Goal: Task Accomplishment & Management: Use online tool/utility

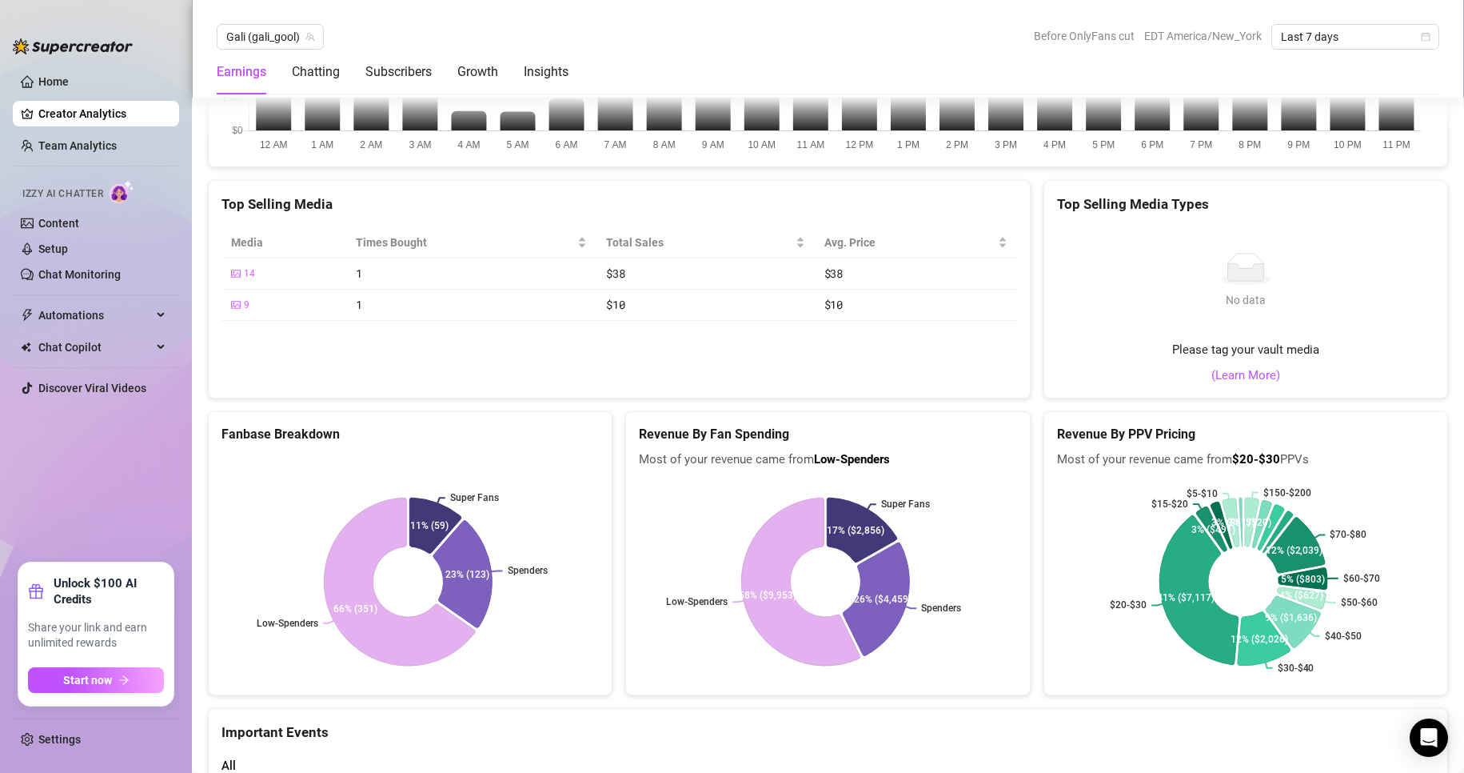
scroll to position [2774, 0]
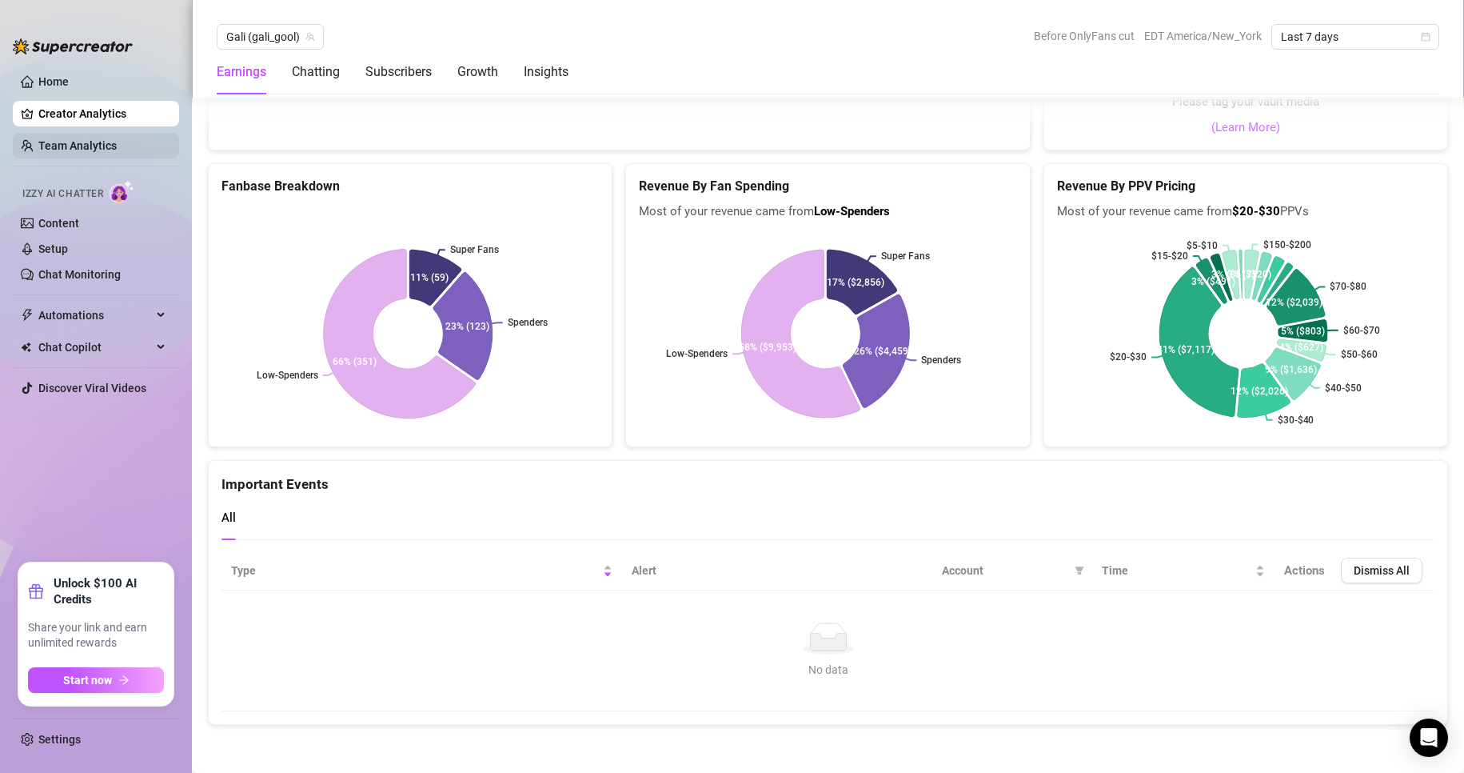
click at [49, 139] on link "Team Analytics" at bounding box center [77, 145] width 78 height 13
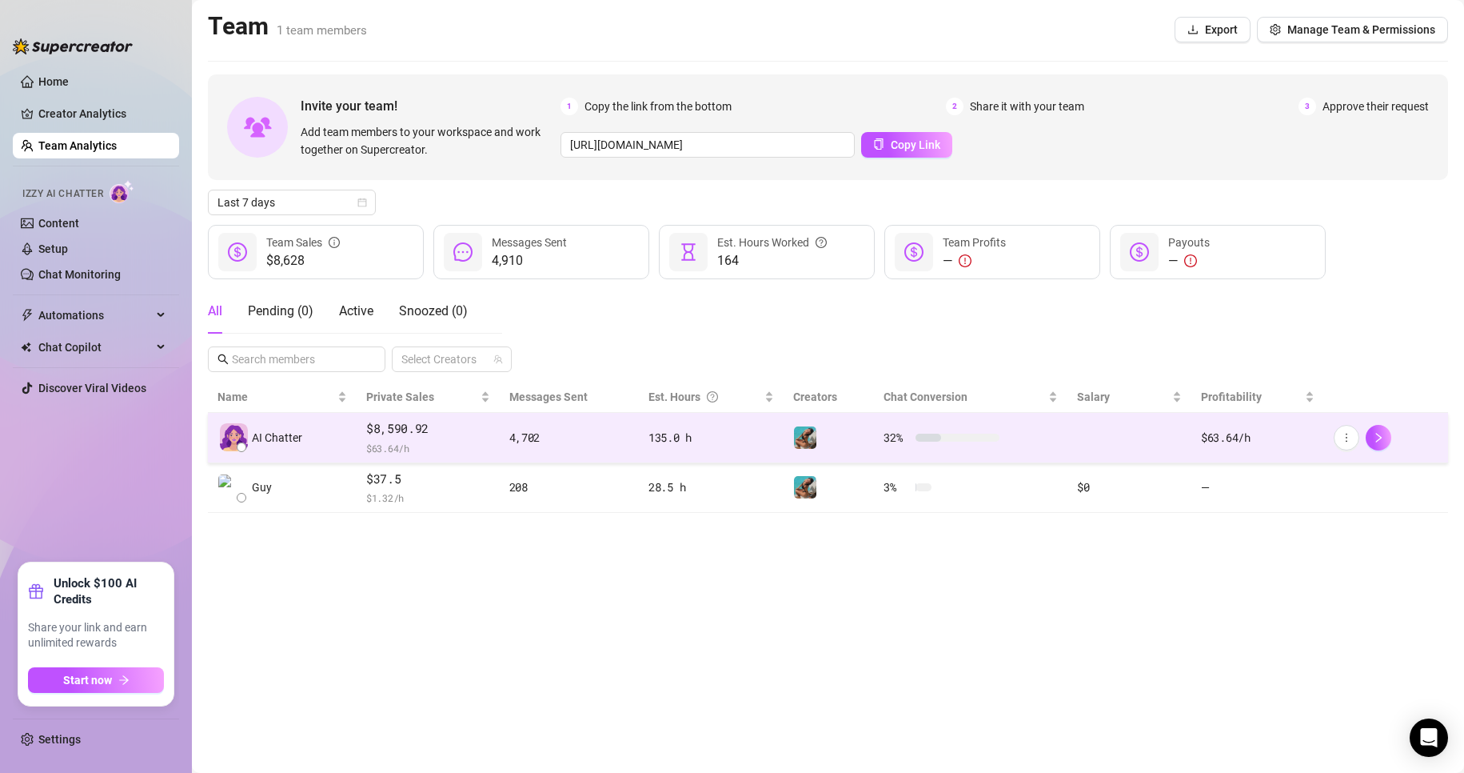
click at [456, 421] on span "$8,590.92" at bounding box center [428, 428] width 124 height 19
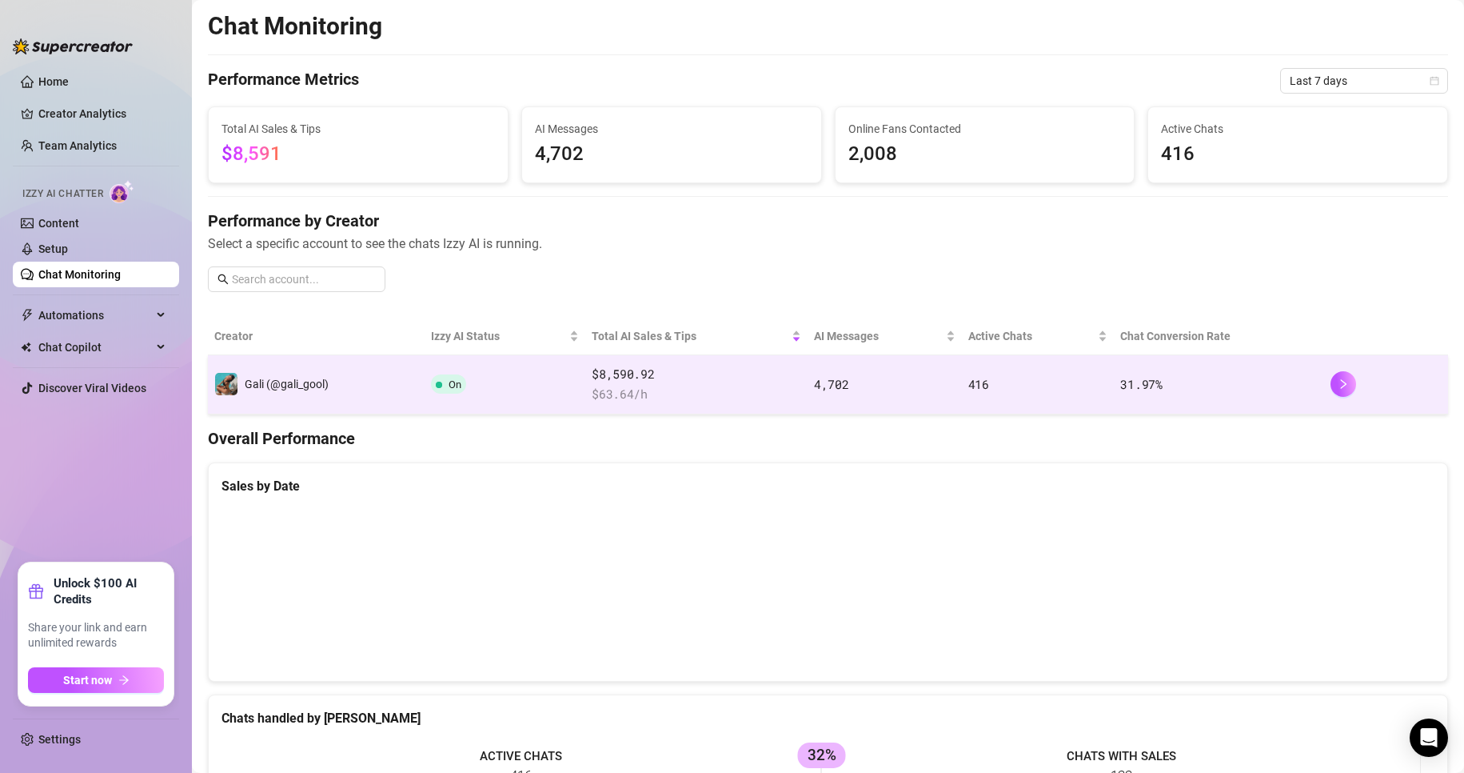
click at [430, 379] on td "On" at bounding box center [505, 384] width 161 height 59
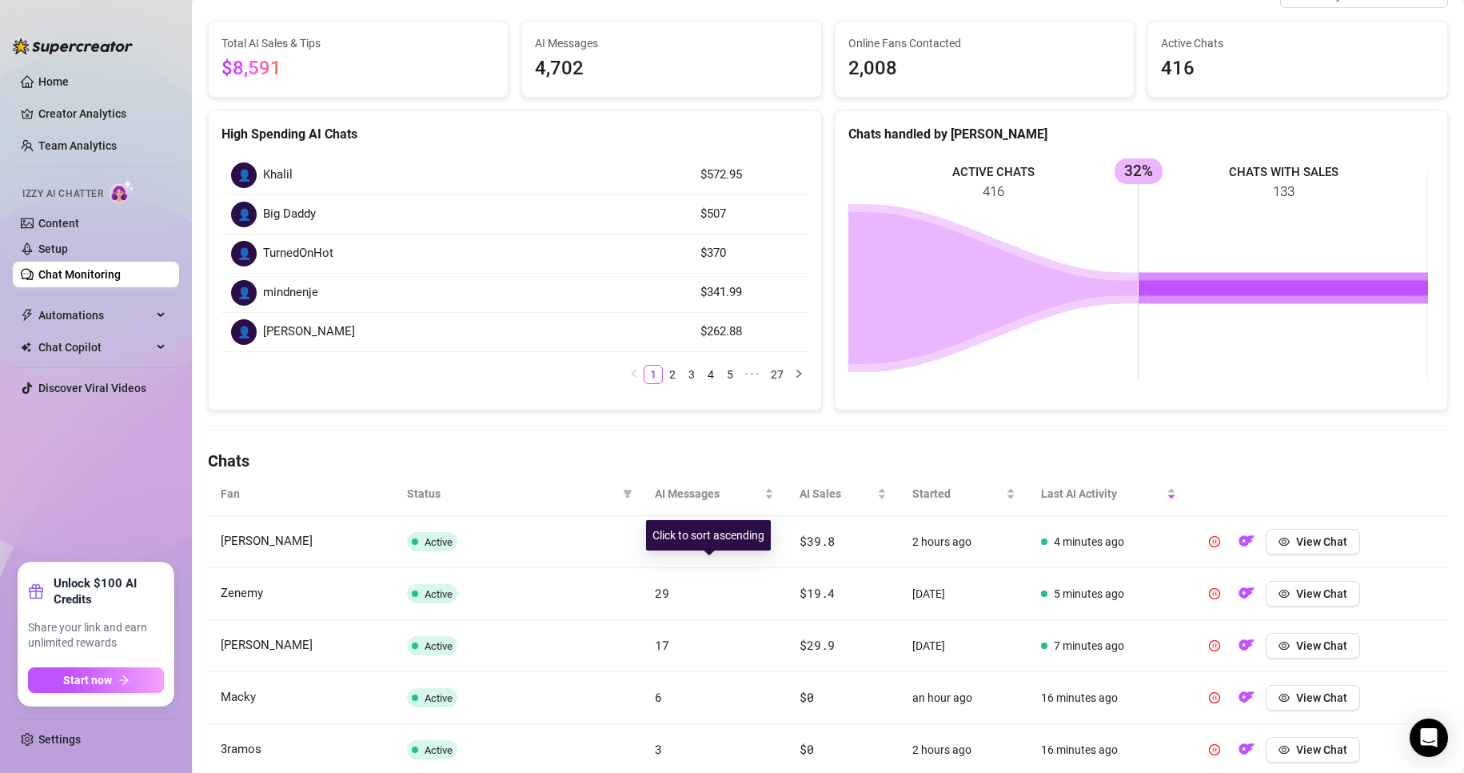
scroll to position [208, 0]
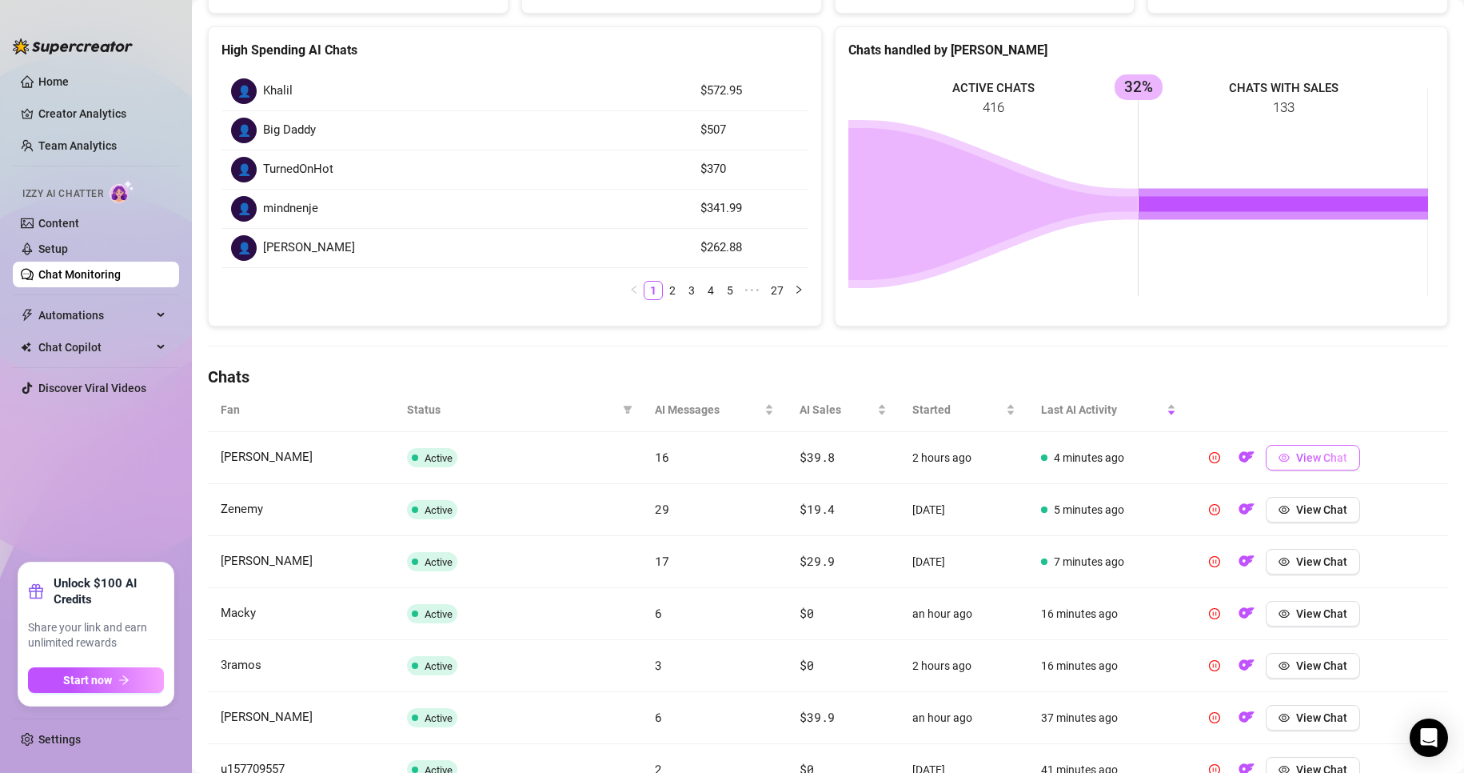
click at [1279, 456] on icon "eye" at bounding box center [1284, 457] width 11 height 11
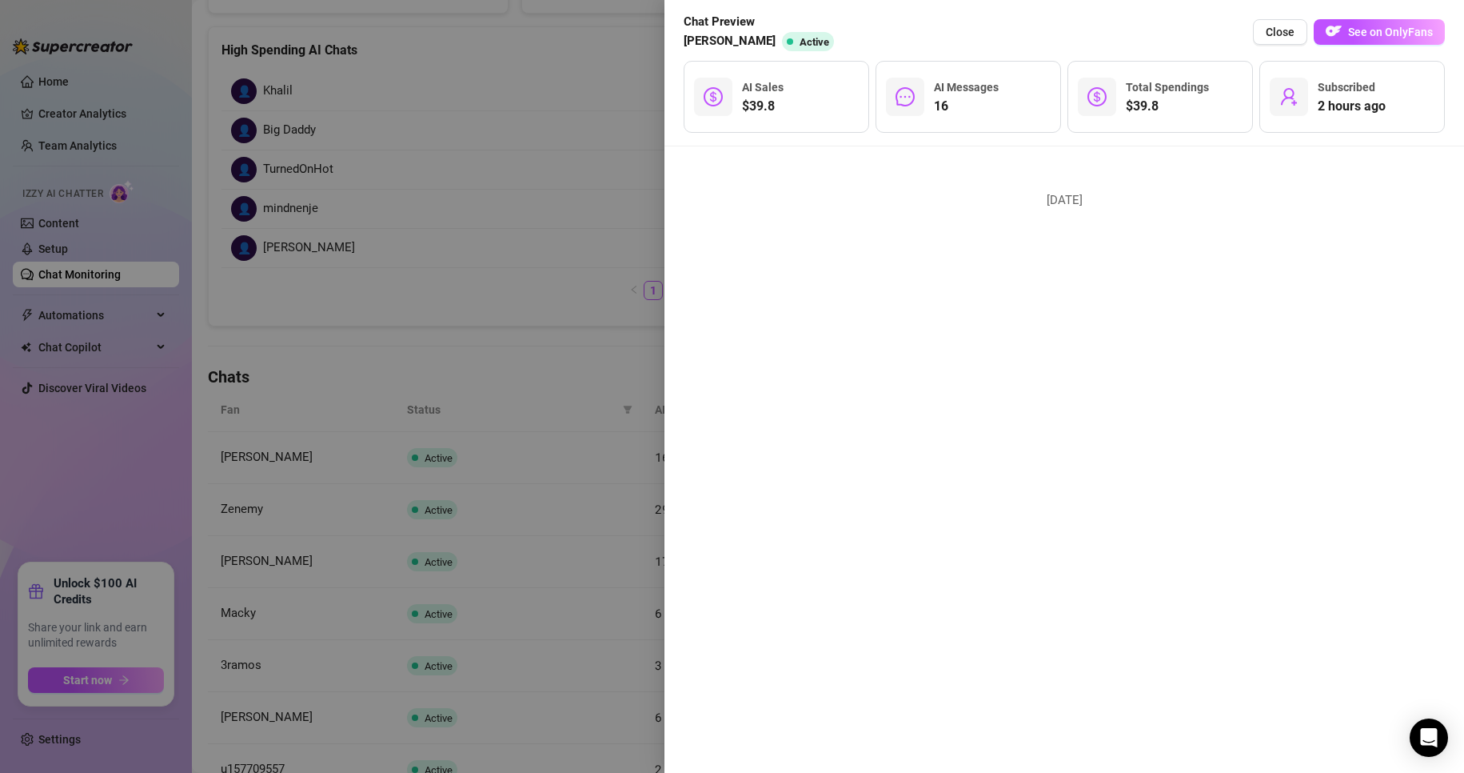
click at [1378, 16] on div "Chat Preview Mark Bu Active Close See on OnlyFans" at bounding box center [1064, 32] width 761 height 38
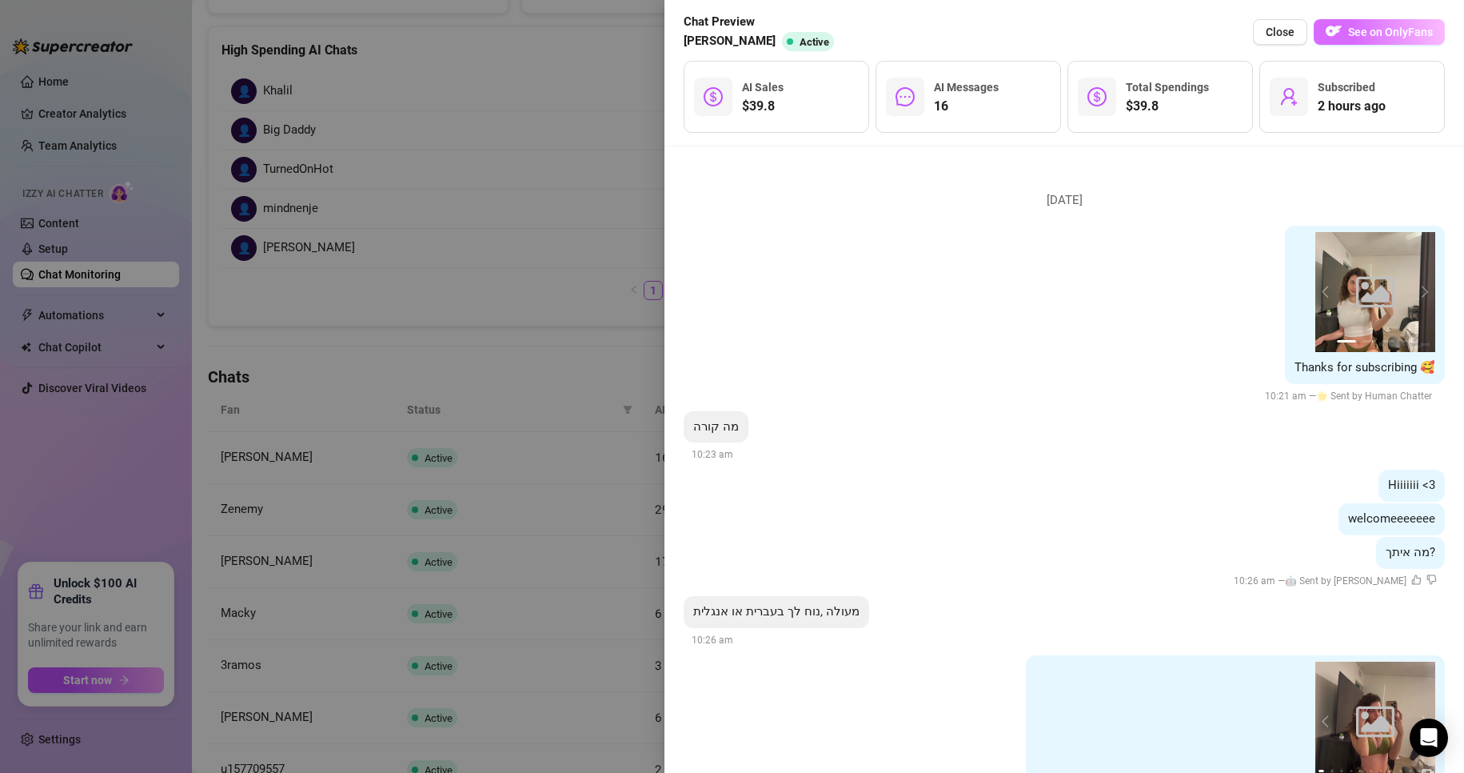
click at [1380, 30] on span "See on OnlyFans" at bounding box center [1390, 32] width 85 height 13
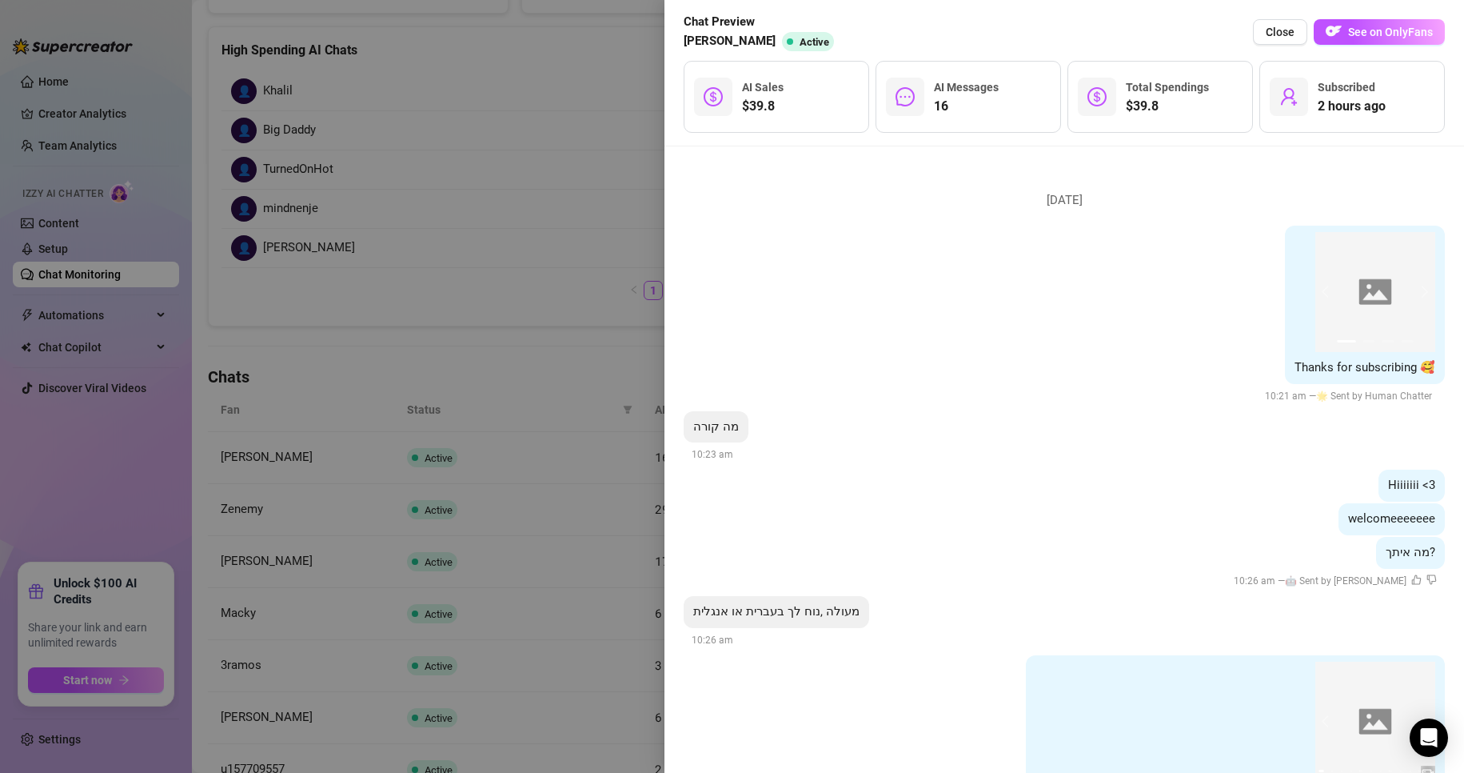
click at [339, 275] on div at bounding box center [732, 386] width 1464 height 773
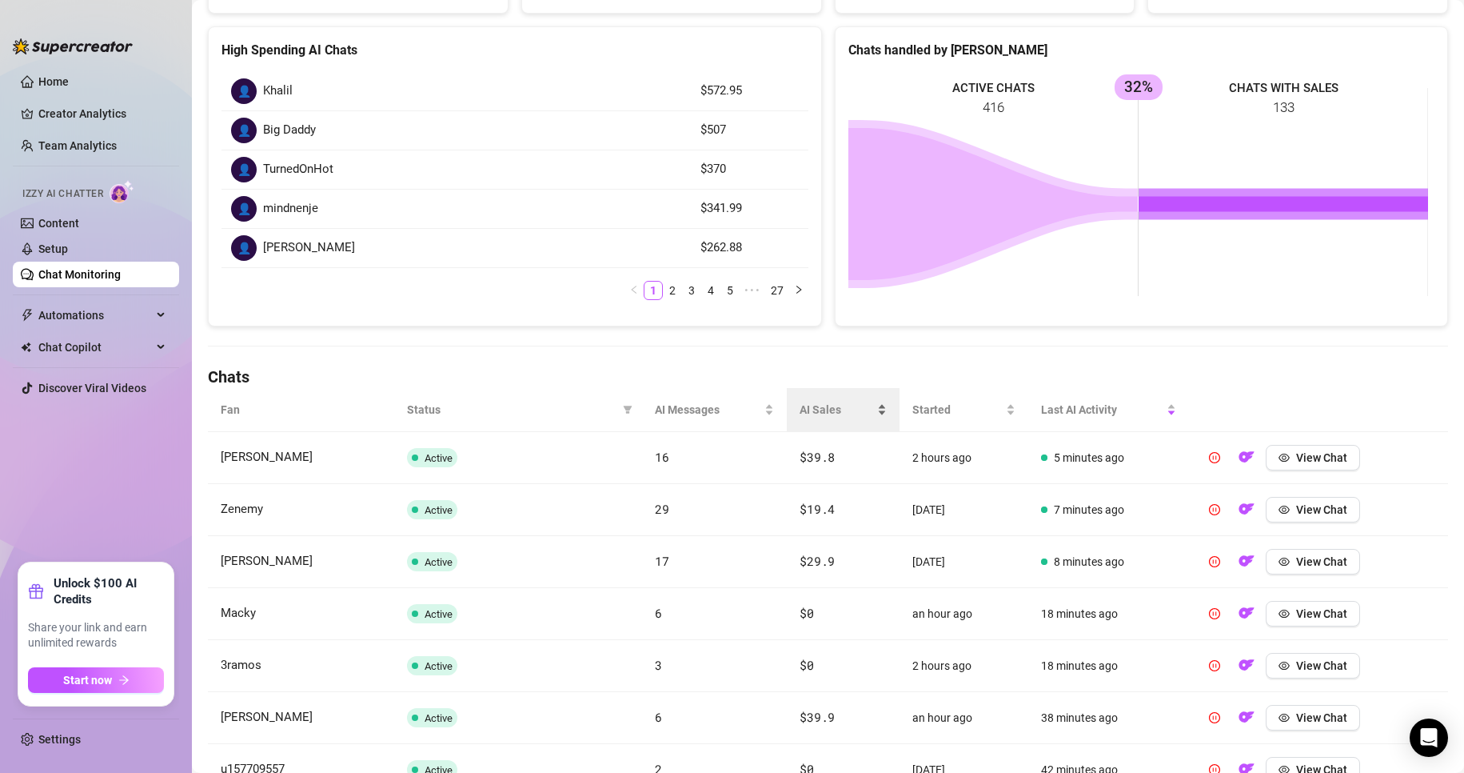
click at [850, 416] on span "AI Sales" at bounding box center [837, 410] width 74 height 18
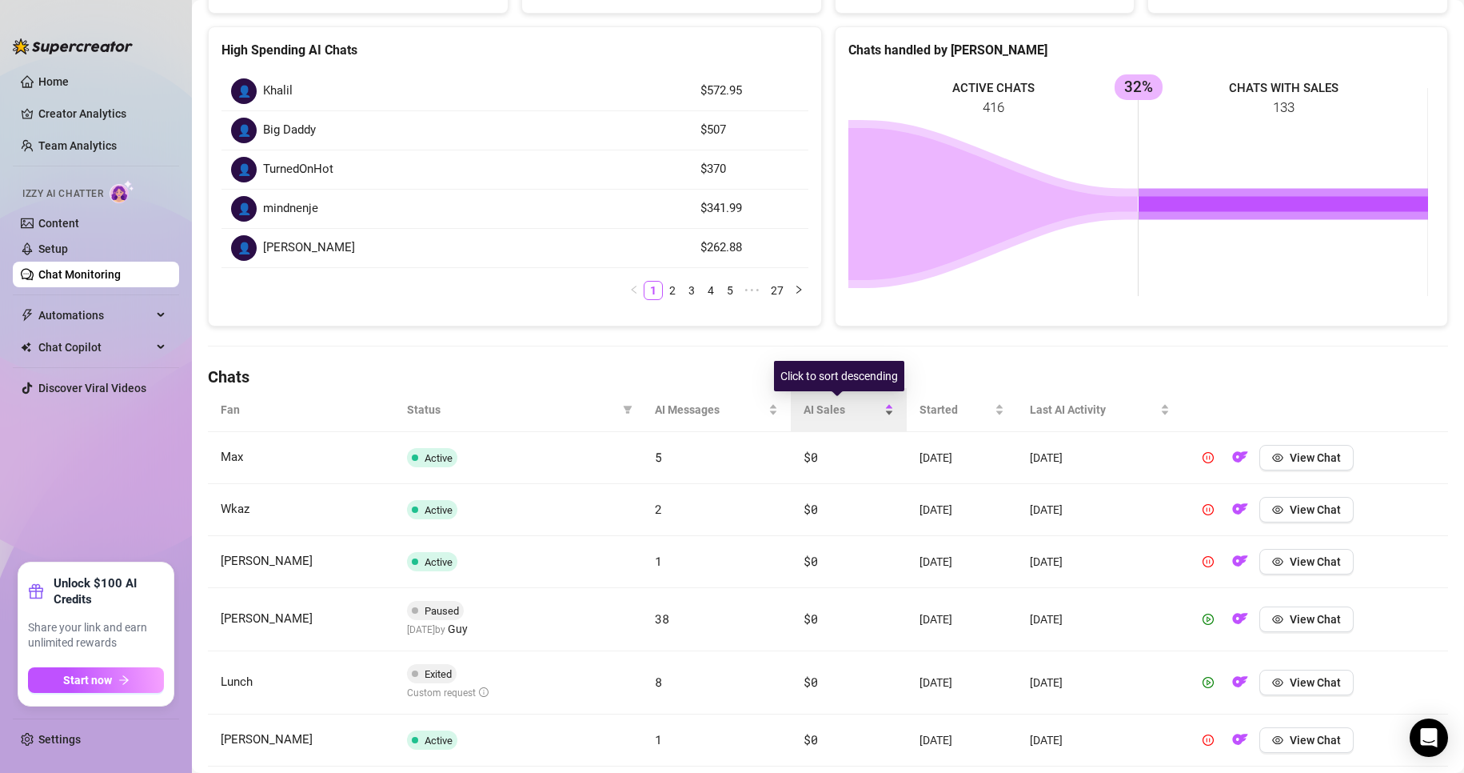
click at [862, 418] on span "AI Sales" at bounding box center [842, 410] width 77 height 18
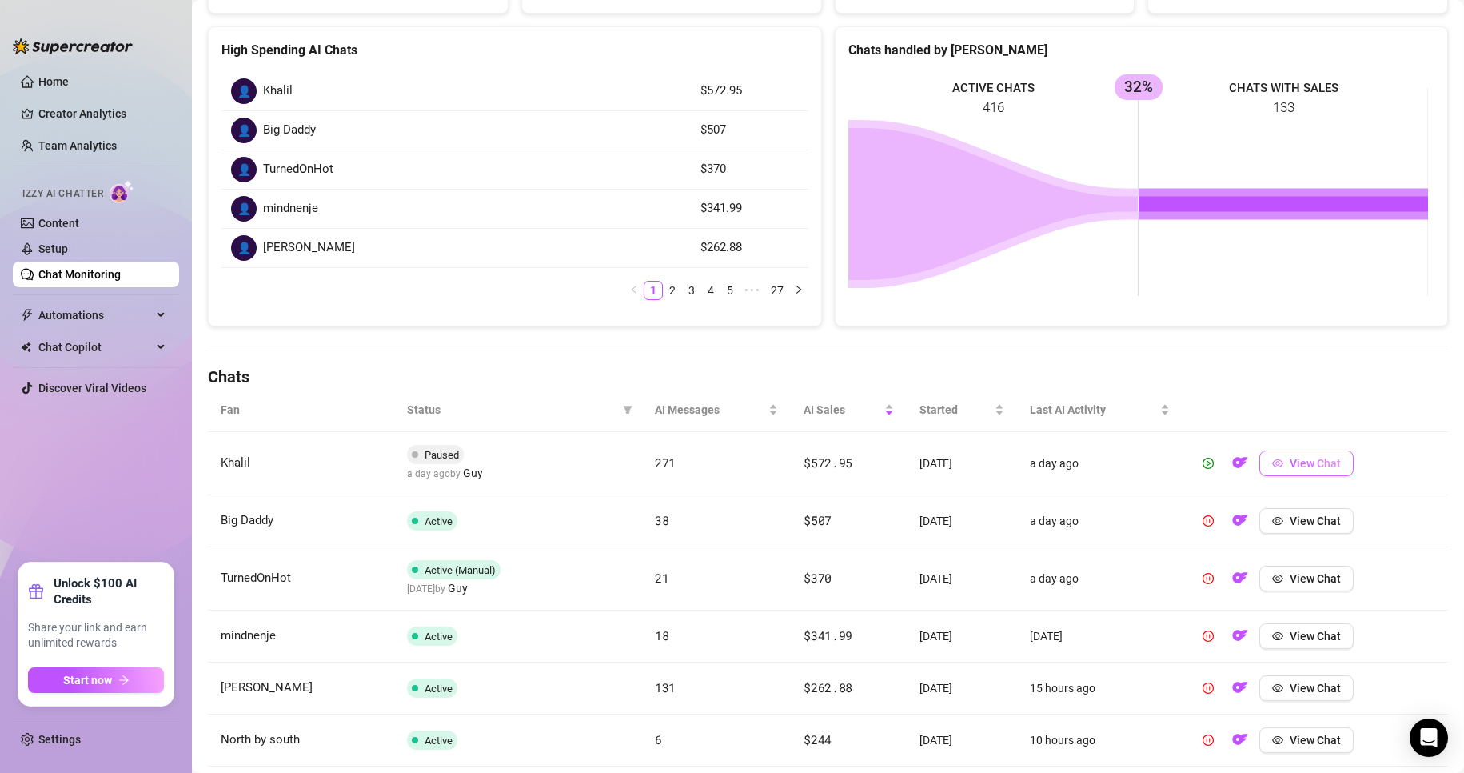
click at [1290, 468] on span "View Chat" at bounding box center [1315, 463] width 51 height 13
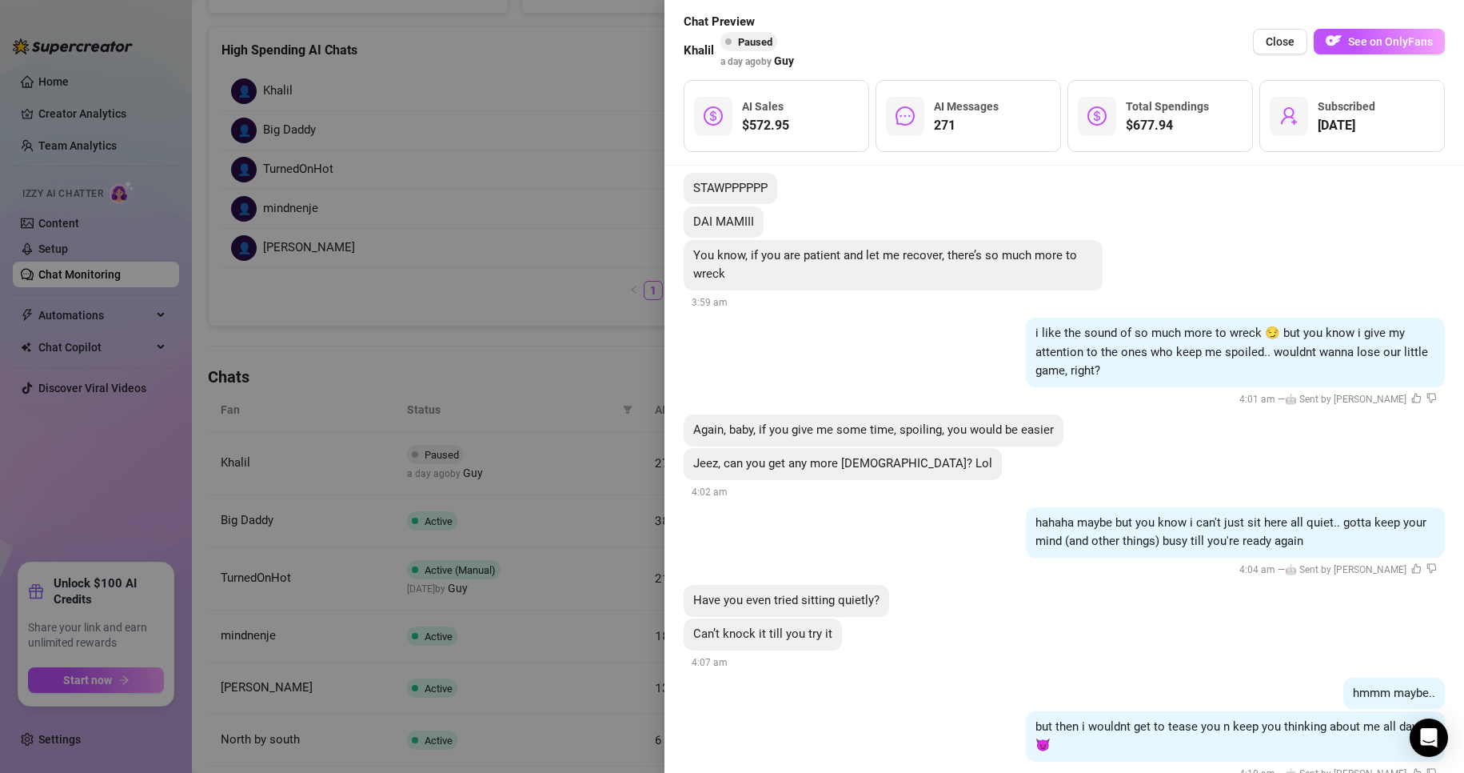
scroll to position [33547, 0]
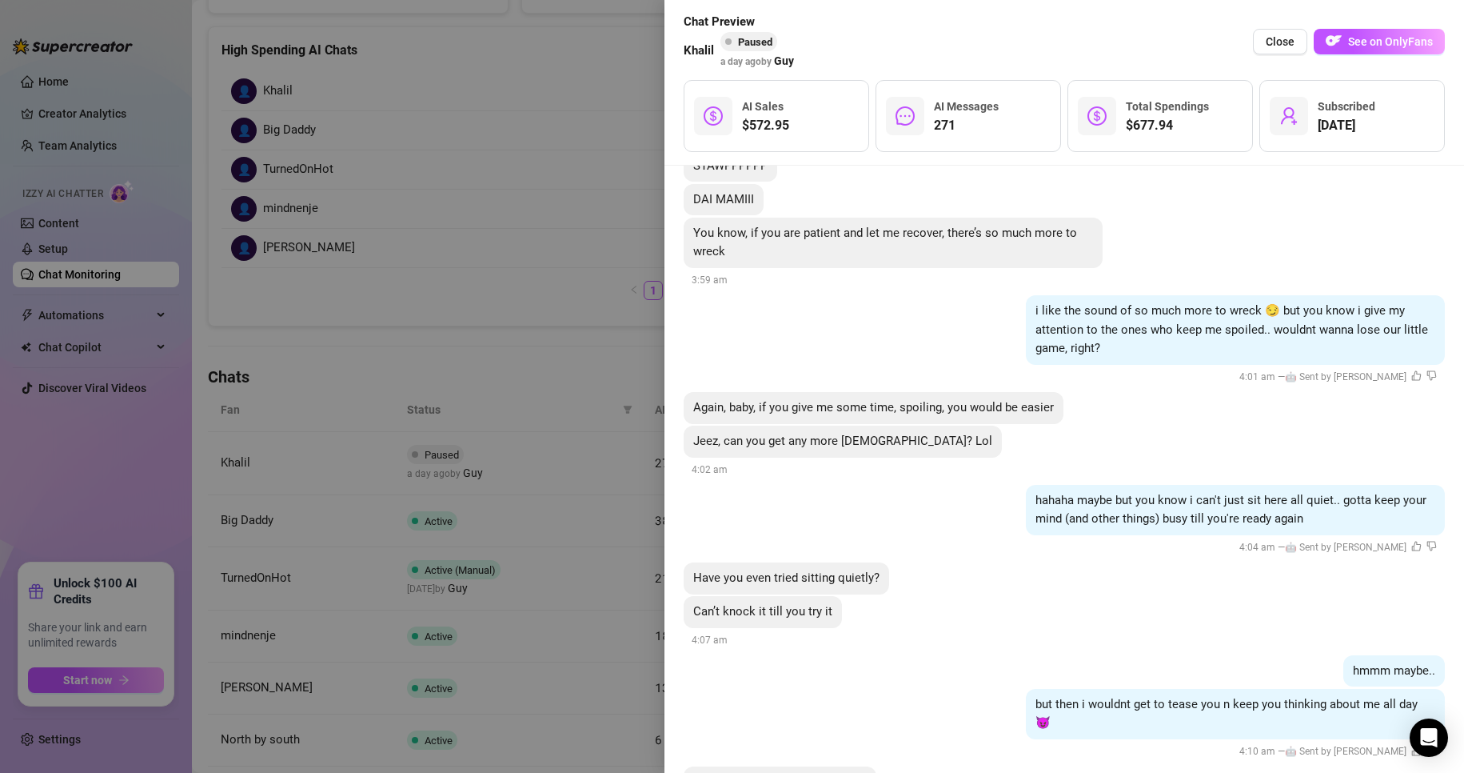
click at [562, 525] on div at bounding box center [732, 386] width 1464 height 773
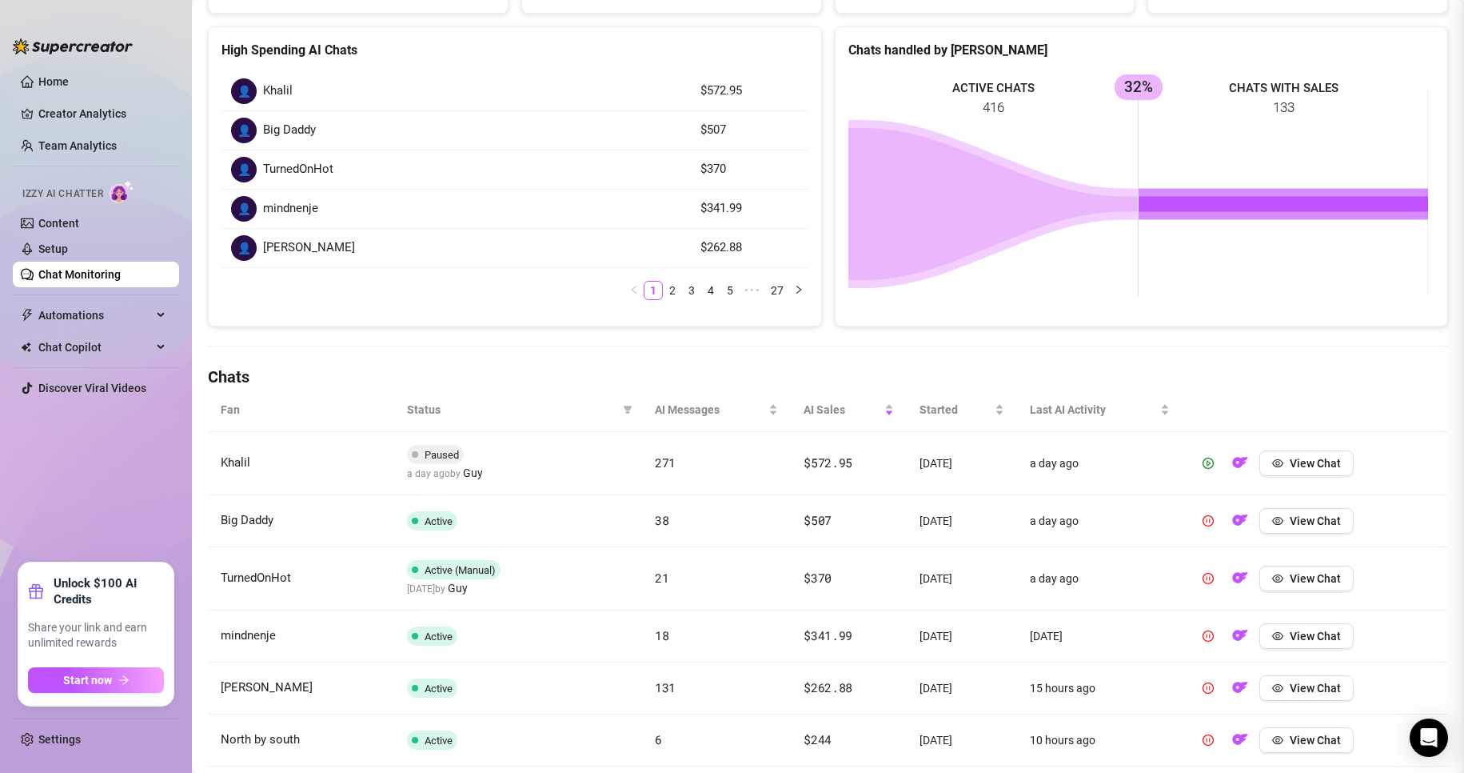
scroll to position [0, 0]
